Goal: Task Accomplishment & Management: Manage account settings

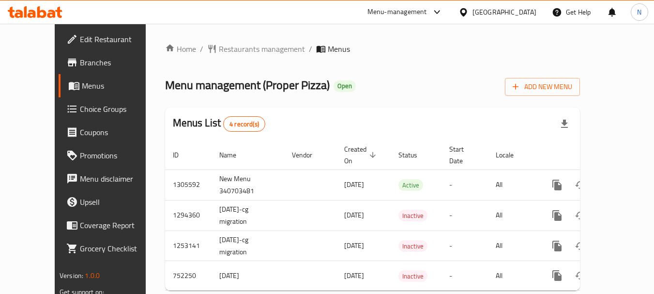
click at [525, 10] on div "[GEOGRAPHIC_DATA]" at bounding box center [505, 12] width 64 height 11
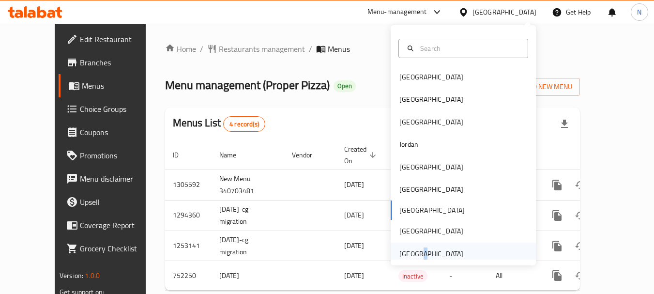
click at [412, 248] on div "[GEOGRAPHIC_DATA]" at bounding box center [432, 253] width 64 height 11
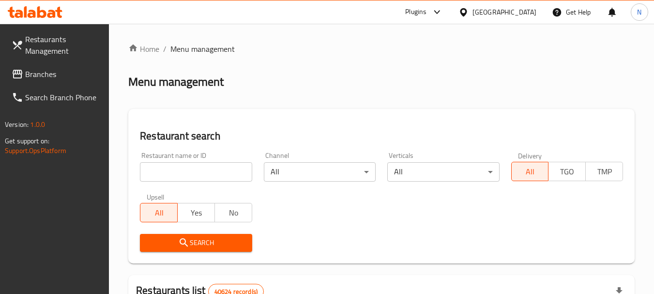
click at [80, 69] on span "Branches" at bounding box center [63, 74] width 77 height 12
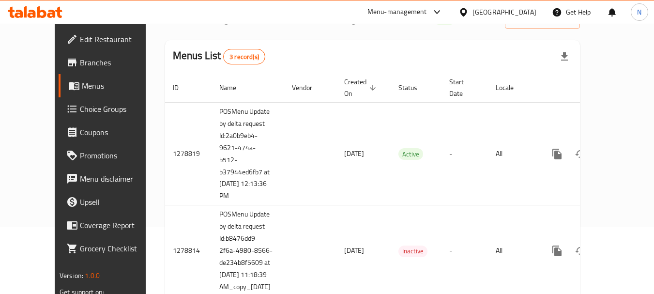
scroll to position [54, 0]
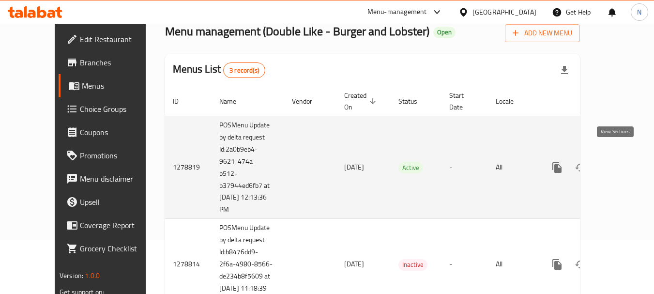
click at [621, 162] on icon "enhanced table" at bounding box center [627, 168] width 12 height 12
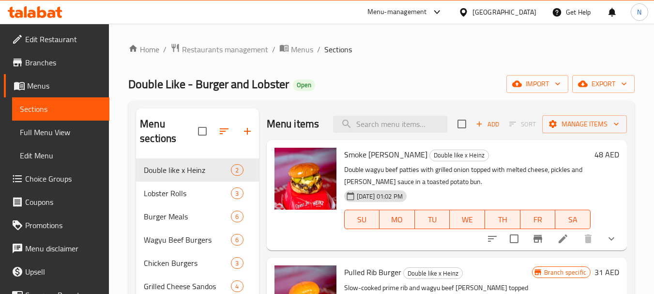
click at [55, 178] on span "Choice Groups" at bounding box center [63, 179] width 77 height 12
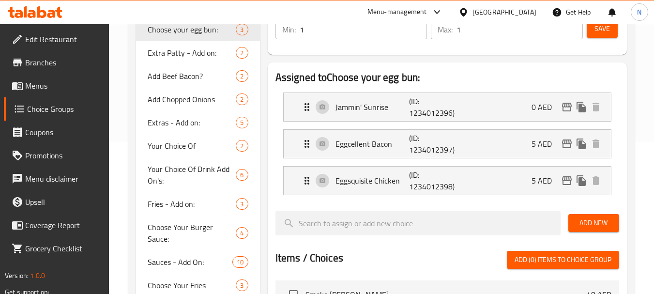
scroll to position [162, 0]
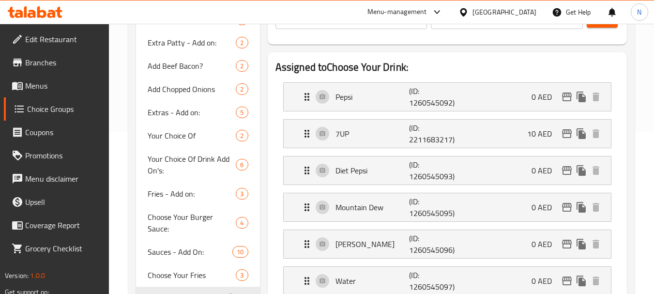
type input "Choose Your Drink:"
type input "اختر مشروبك:"
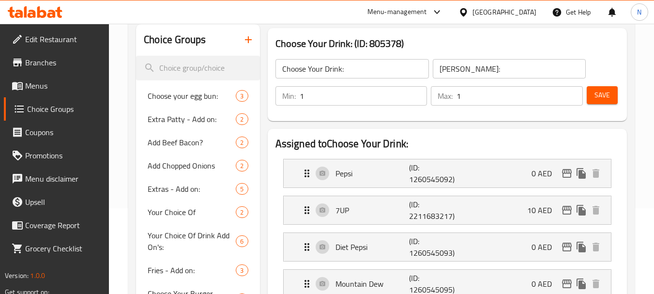
scroll to position [84, 0]
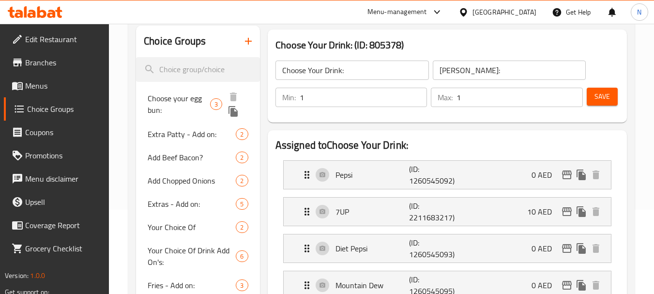
click at [189, 93] on span "Choose your egg bun:" at bounding box center [179, 104] width 62 height 23
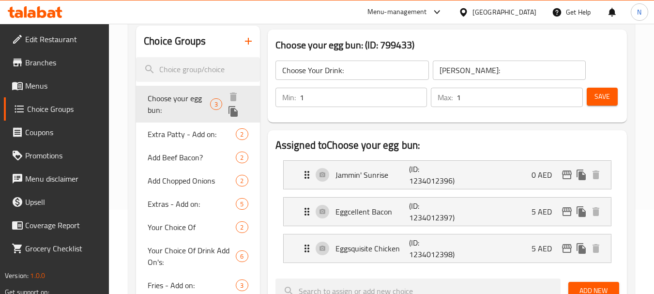
type input "Choose your egg bun:"
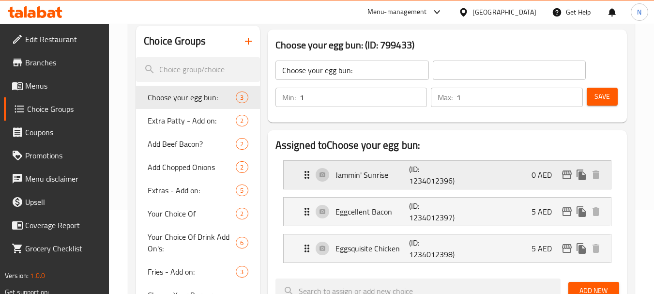
click at [508, 173] on div "Jammin' Sunrise (ID: 1234012396) 0 AED" at bounding box center [450, 175] width 298 height 28
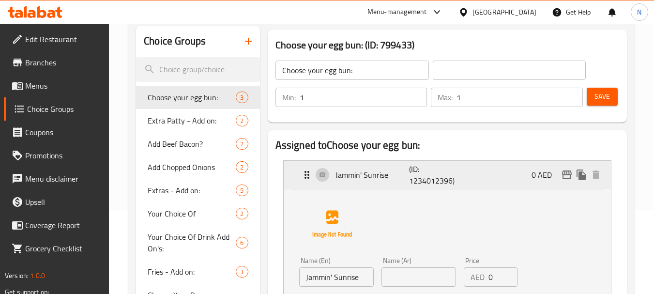
scroll to position [341, 0]
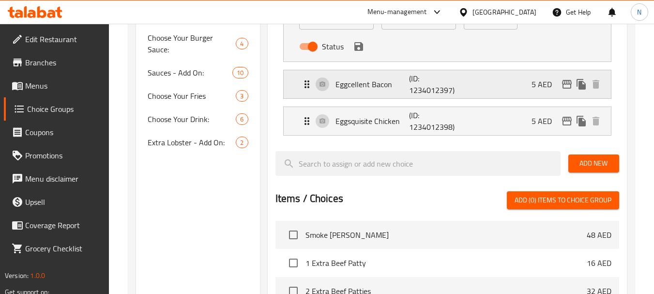
click at [490, 86] on div "Eggcellent Bacon (ID: 1234012397) 5 AED" at bounding box center [450, 84] width 298 height 28
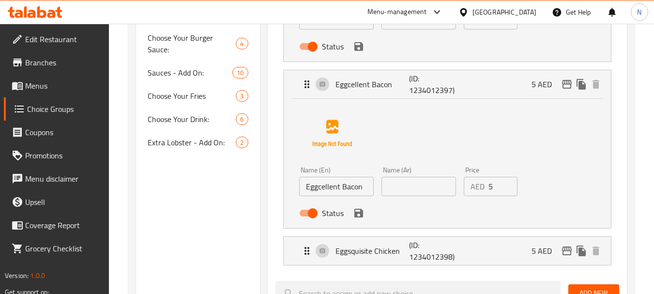
click at [527, 18] on div "[GEOGRAPHIC_DATA]" at bounding box center [497, 11] width 93 height 23
click at [522, 14] on div "[GEOGRAPHIC_DATA]" at bounding box center [505, 12] width 64 height 11
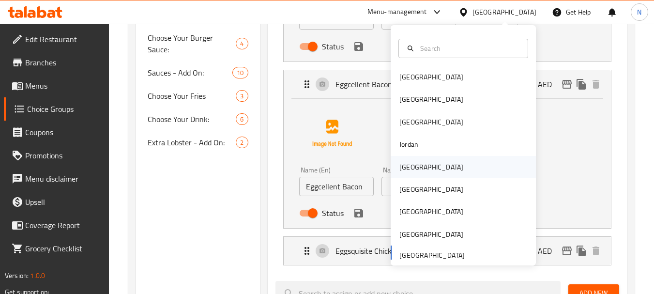
click at [410, 174] on div "[GEOGRAPHIC_DATA]" at bounding box center [431, 167] width 79 height 22
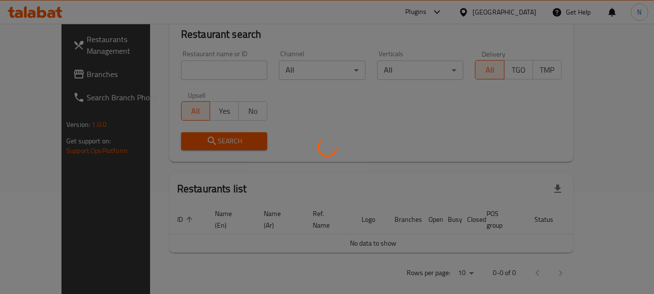
scroll to position [341, 0]
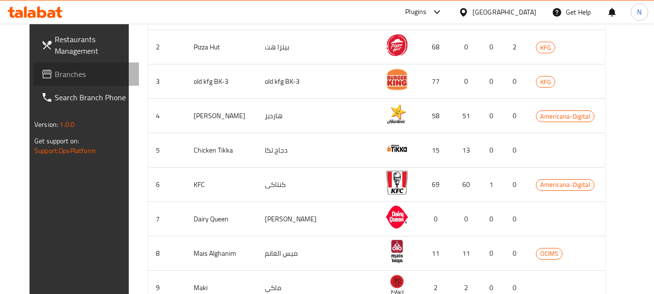
click at [69, 74] on span "Branches" at bounding box center [93, 74] width 77 height 12
